Goal: Task Accomplishment & Management: Manage account settings

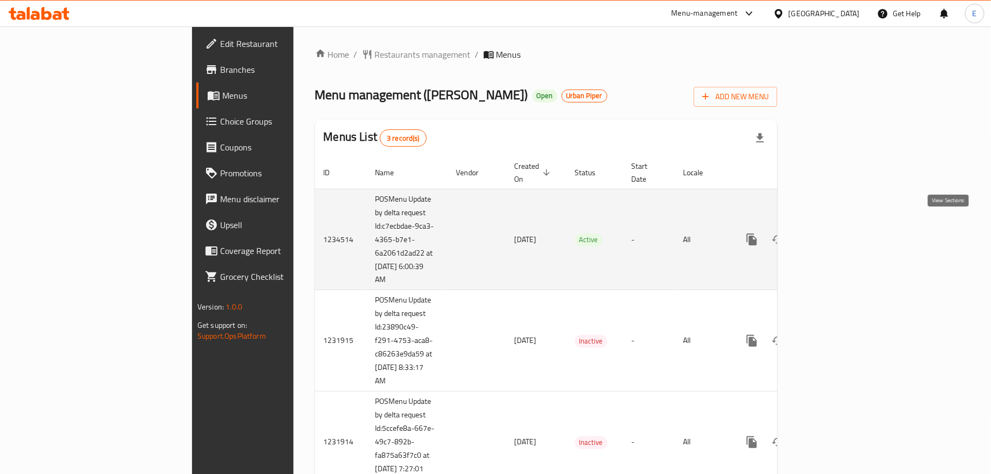
click at [836, 233] on icon "enhanced table" at bounding box center [830, 239] width 13 height 13
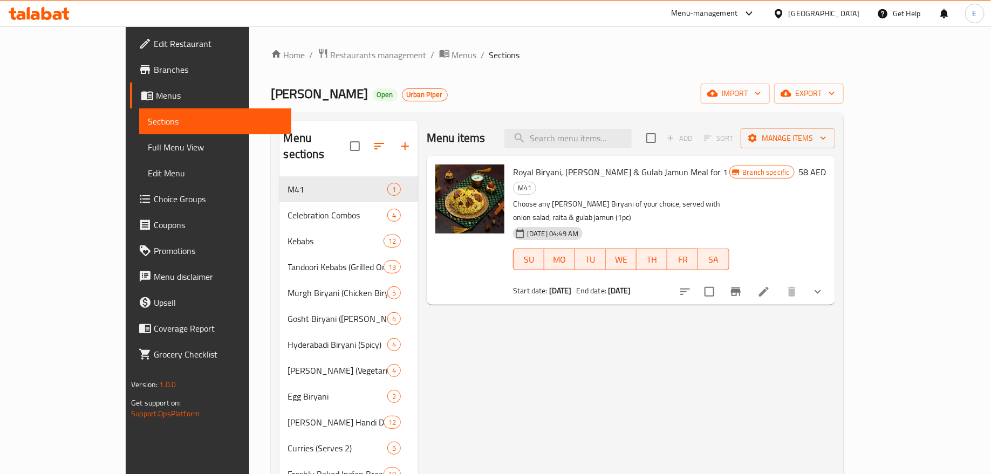
click at [794, 172] on span "Branch specific" at bounding box center [767, 172] width 56 height 10
click at [749, 279] on button "Branch-specific-item" at bounding box center [736, 292] width 26 height 26
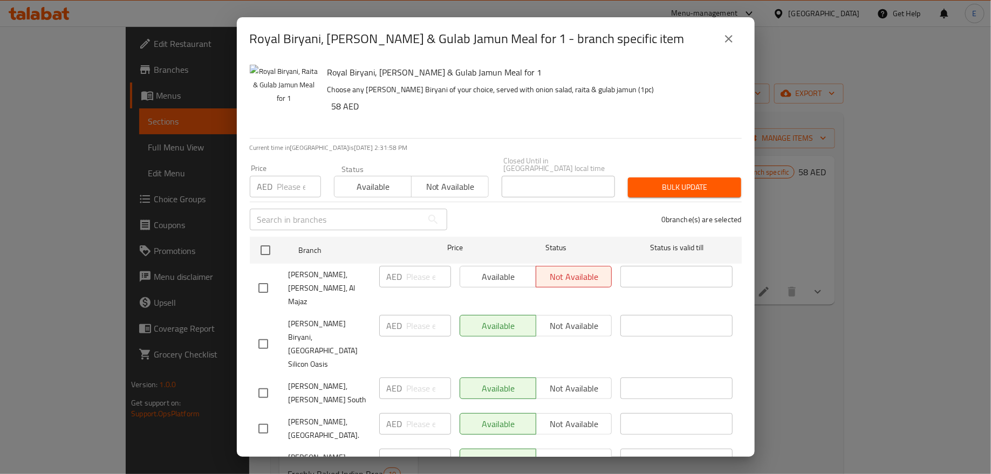
click at [728, 37] on icon "close" at bounding box center [729, 38] width 13 height 13
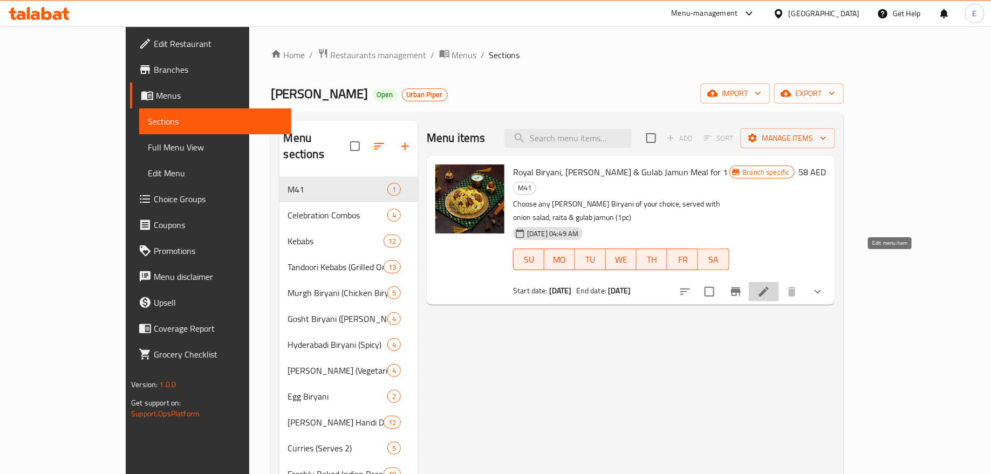
click at [771, 285] on icon at bounding box center [764, 291] width 13 height 13
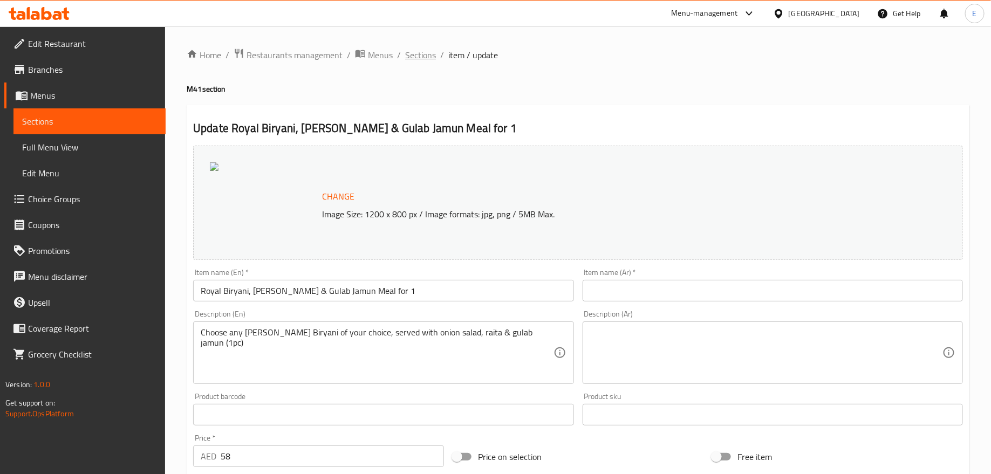
click at [429, 52] on span "Sections" at bounding box center [420, 55] width 31 height 13
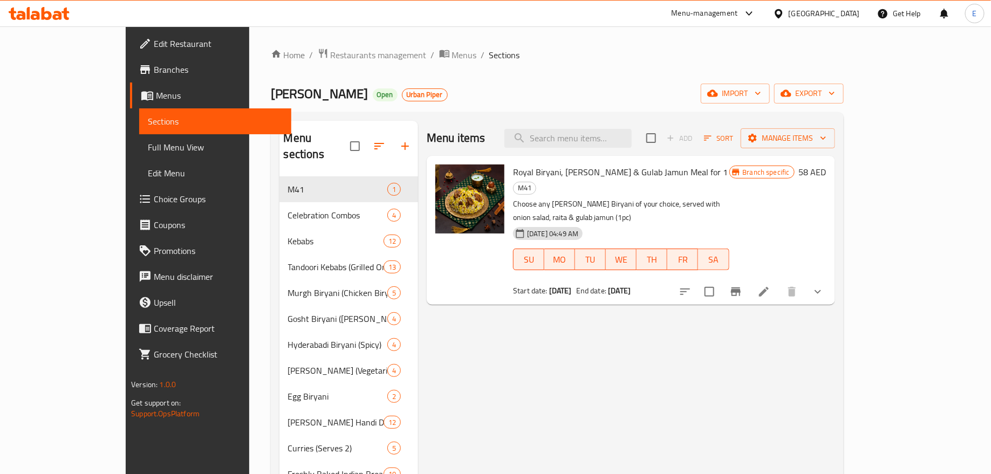
click at [547, 229] on span "[DATE] 04:49 AM" at bounding box center [553, 234] width 60 height 10
click at [835, 276] on div "Menu items Add Sort Manage items Royal Biryani, [PERSON_NAME] & Gulab Jamun Mea…" at bounding box center [626, 358] width 417 height 474
click at [741, 288] on icon "Branch-specific-item" at bounding box center [736, 292] width 10 height 9
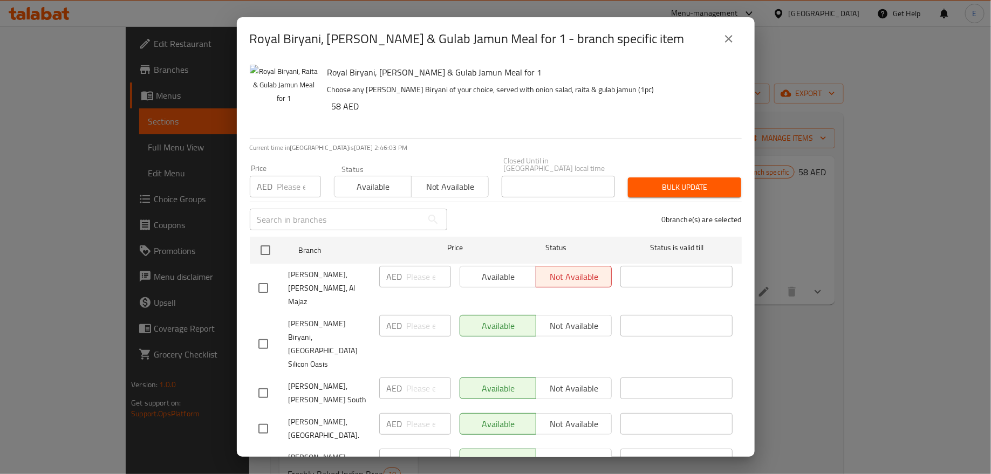
click at [802, 158] on div "Royal Biryani, Raita & Gulab Jamun Meal for 1 - branch specific item Royal Biry…" at bounding box center [495, 237] width 991 height 474
click at [734, 39] on icon "close" at bounding box center [729, 38] width 13 height 13
